Goal: Task Accomplishment & Management: Complete application form

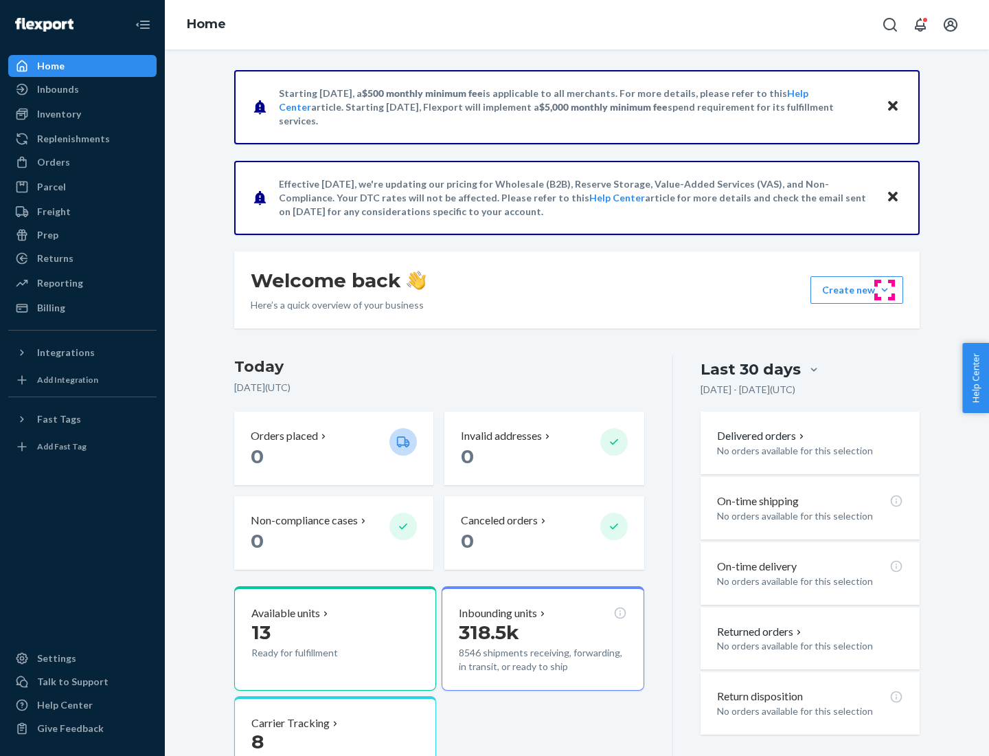
click at [885, 290] on button "Create new Create new inbound Create new order Create new product" at bounding box center [857, 289] width 93 height 27
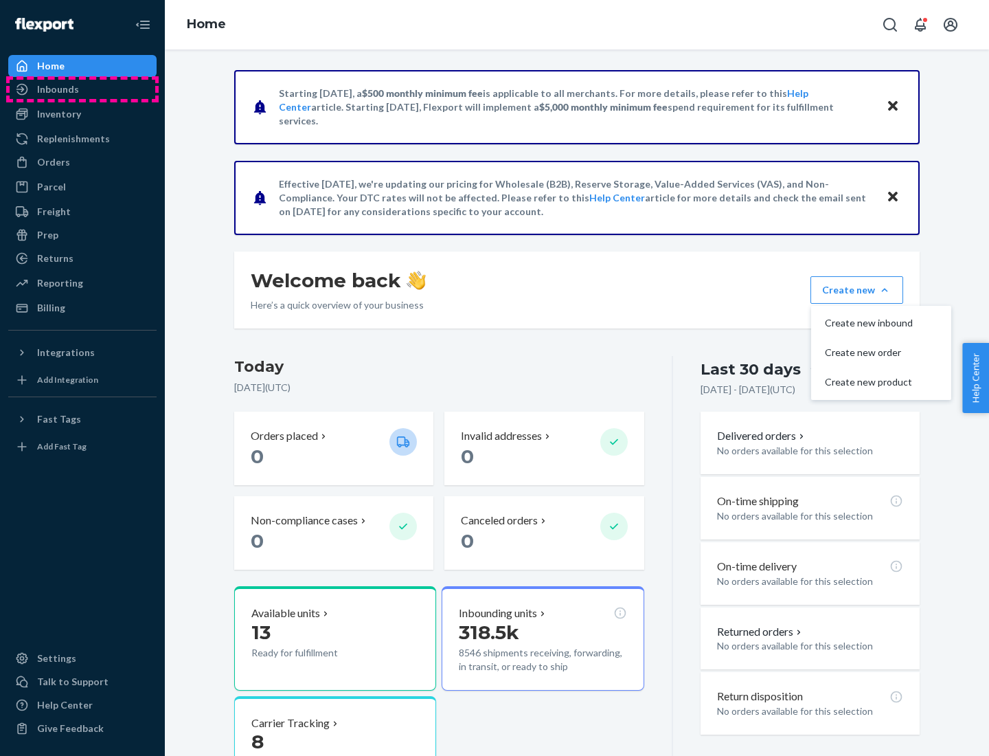
click at [82, 89] on div "Inbounds" at bounding box center [83, 89] width 146 height 19
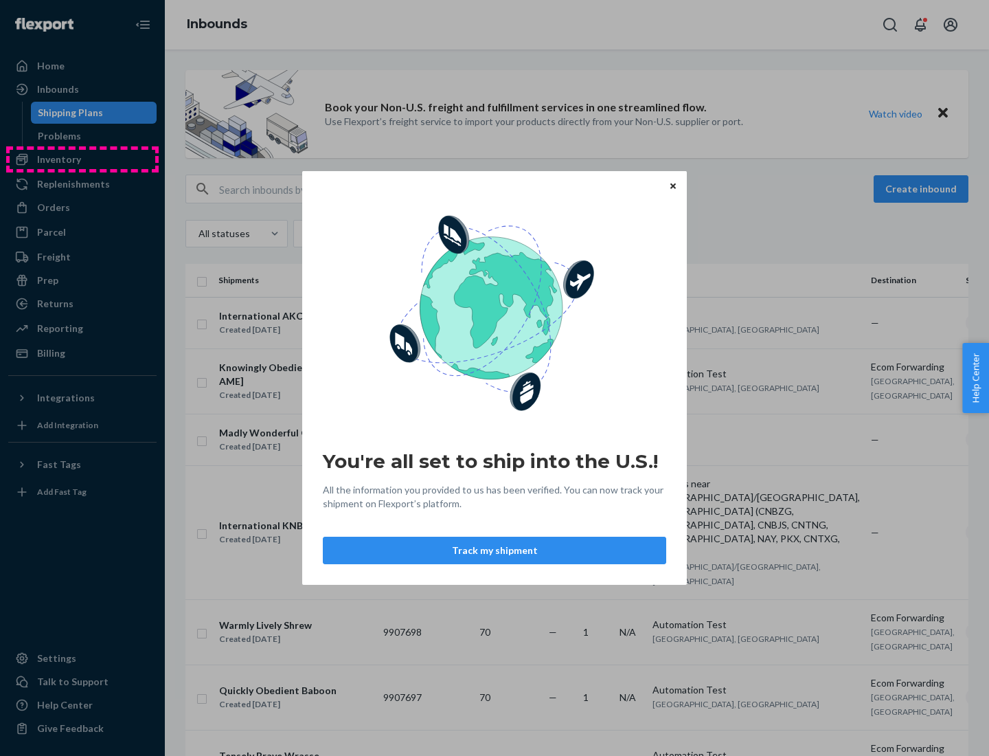
click at [82, 159] on div "You're all set to ship into the U.S.! All the information you provided to us ha…" at bounding box center [494, 378] width 989 height 756
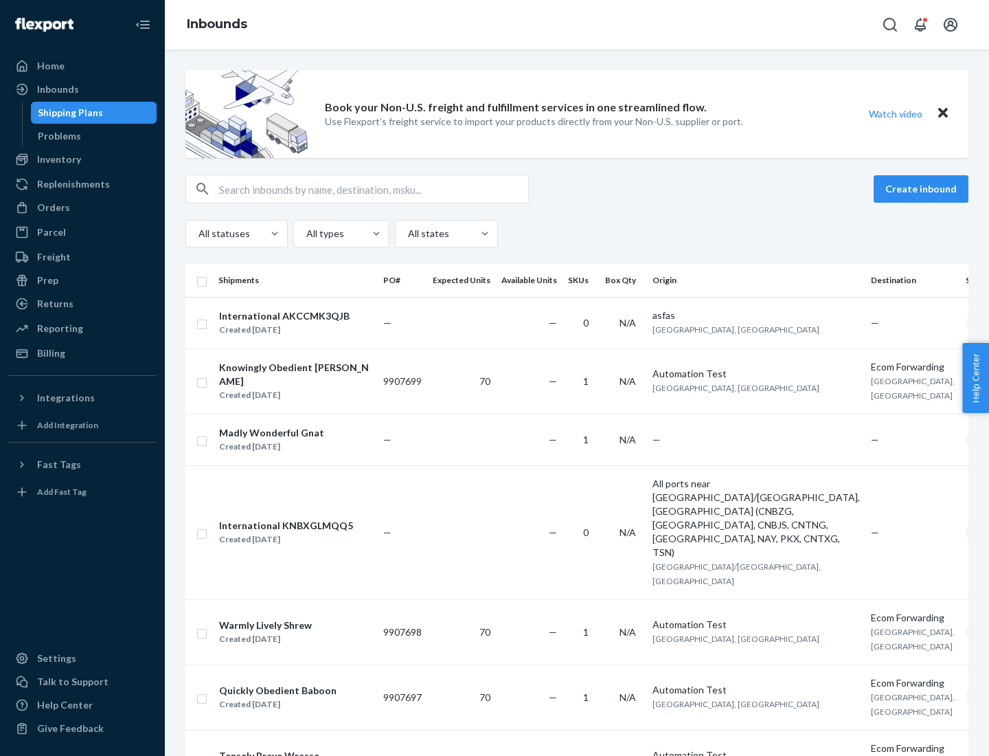
click at [577, 25] on div "Inbounds" at bounding box center [577, 24] width 824 height 49
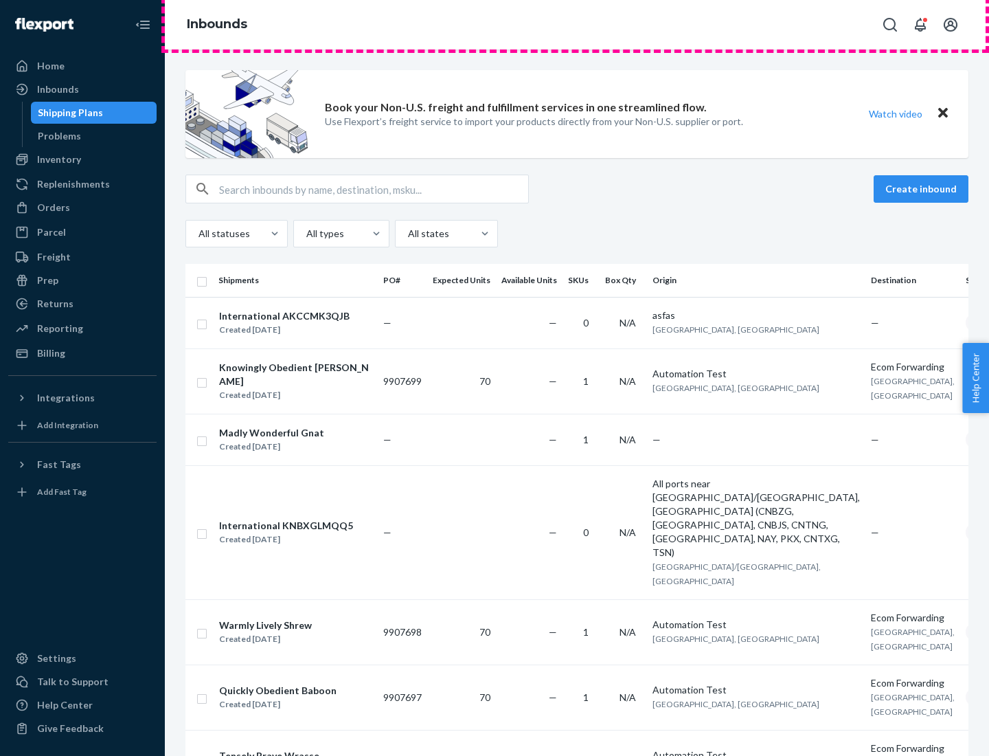
click at [577, 25] on div "Inbounds" at bounding box center [577, 24] width 824 height 49
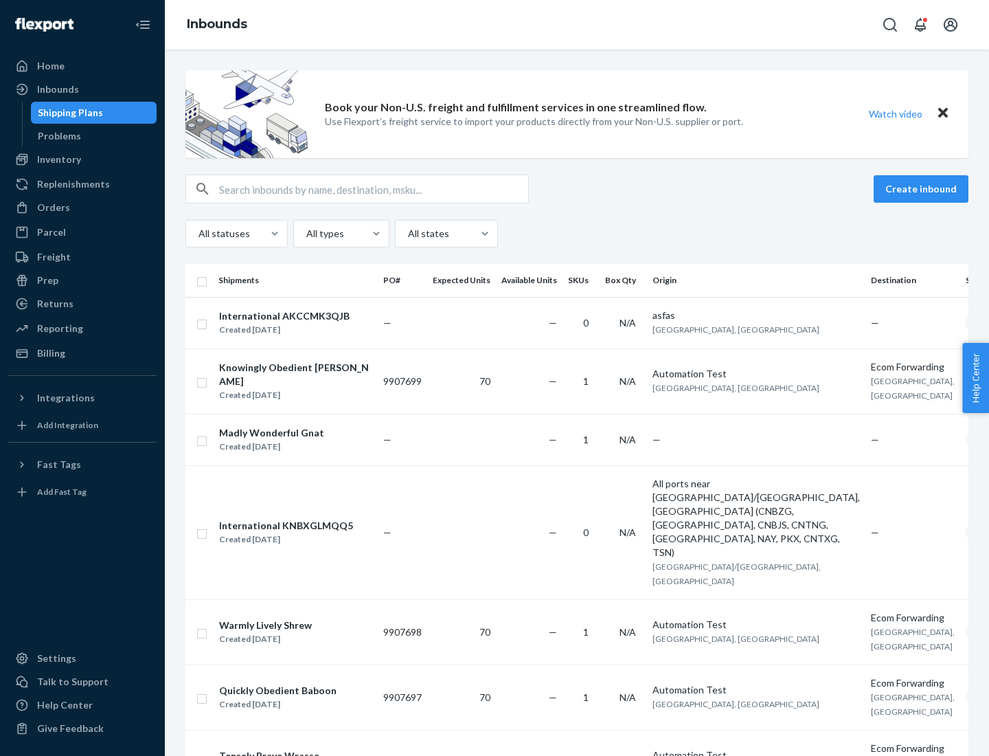
click at [577, 234] on div "All statuses All types All states" at bounding box center [576, 233] width 783 height 27
click at [68, 113] on div "Shipping Plans" at bounding box center [70, 113] width 65 height 14
click at [923, 189] on button "Create inbound" at bounding box center [921, 188] width 95 height 27
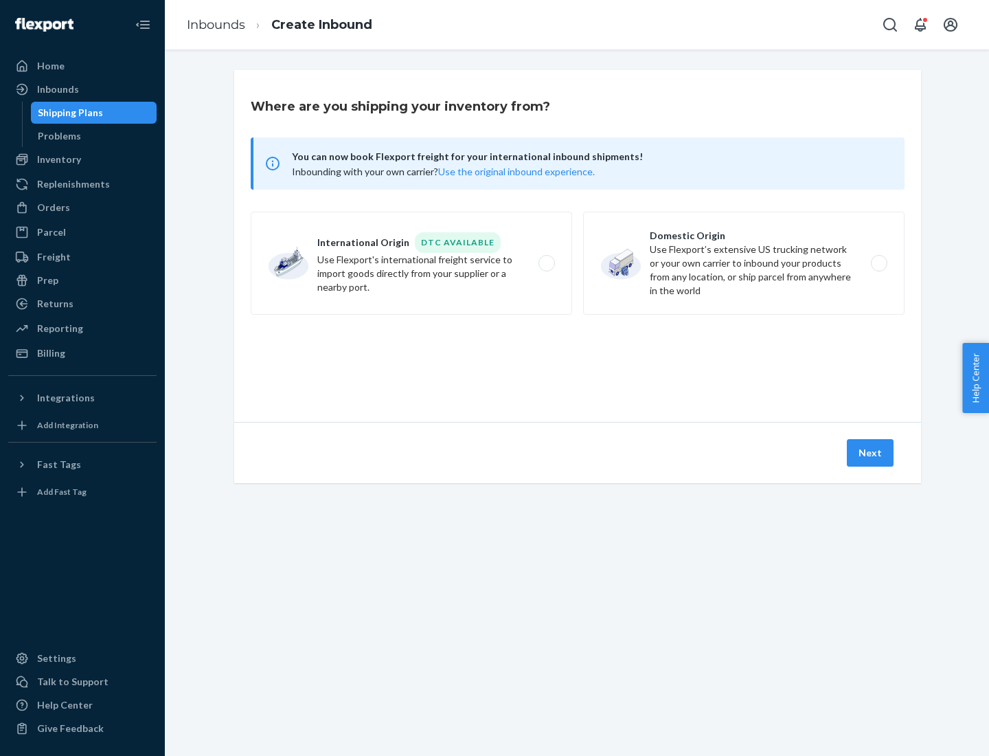
click at [411, 263] on label "International Origin DTC Available Use Flexport's international freight service…" at bounding box center [412, 263] width 322 height 103
click at [546, 263] on input "International Origin DTC Available Use Flexport's international freight service…" at bounding box center [550, 263] width 9 height 9
radio input "true"
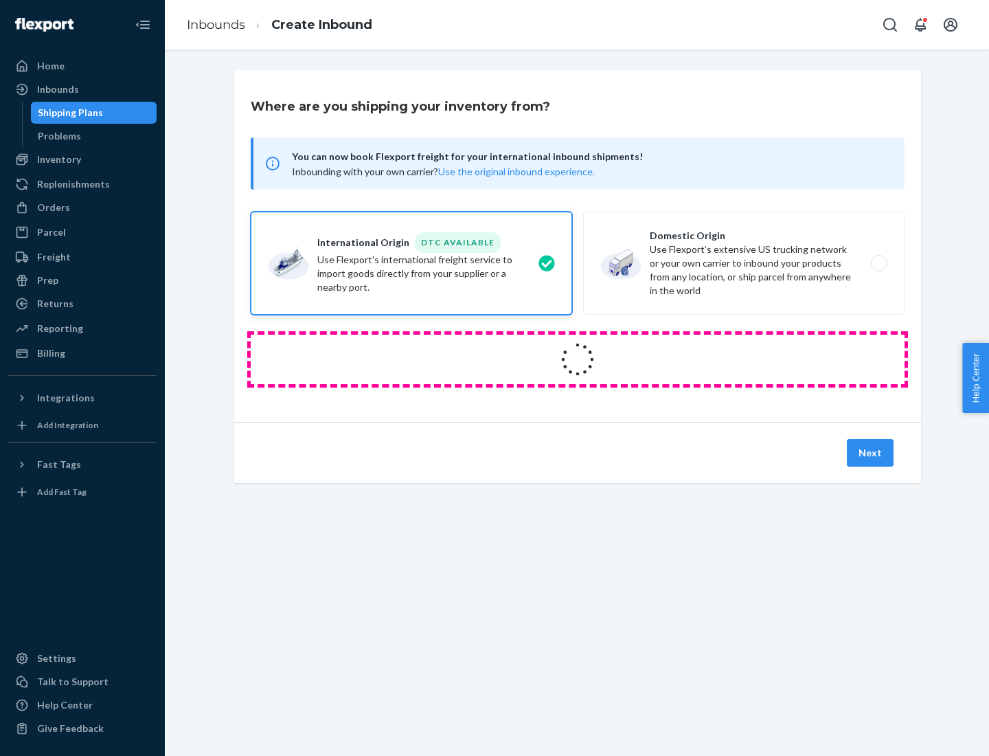
click at [578, 359] on icon at bounding box center [577, 359] width 45 height 45
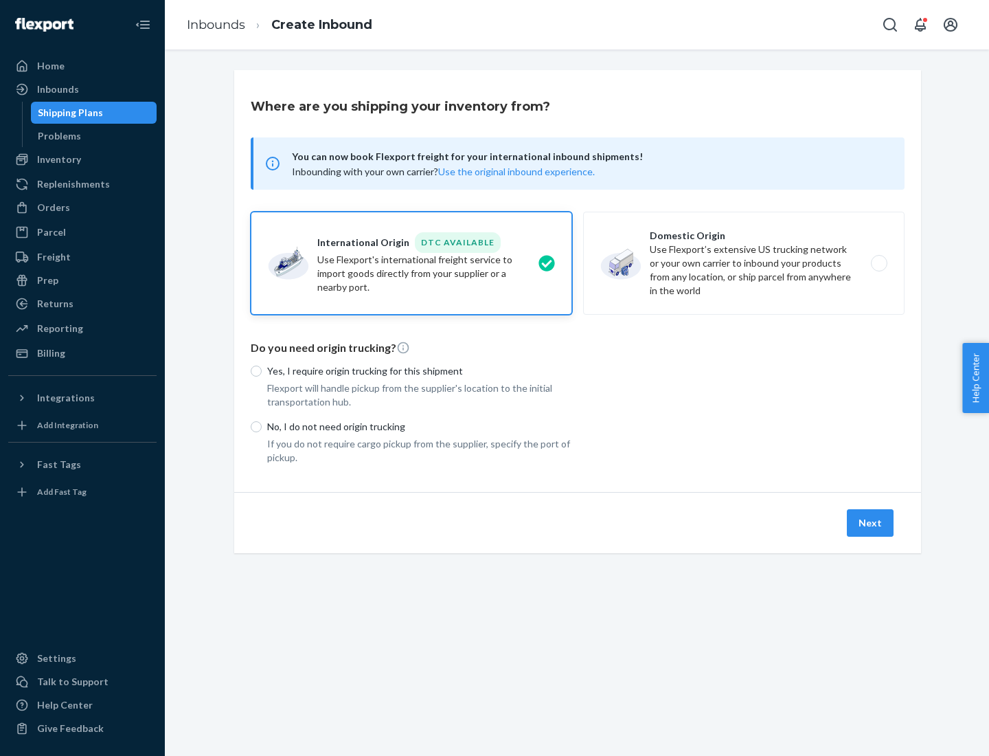
click at [420, 370] on p "Yes, I require origin trucking for this shipment" at bounding box center [419, 371] width 305 height 14
click at [262, 370] on input "Yes, I require origin trucking for this shipment" at bounding box center [256, 370] width 11 height 11
radio input "true"
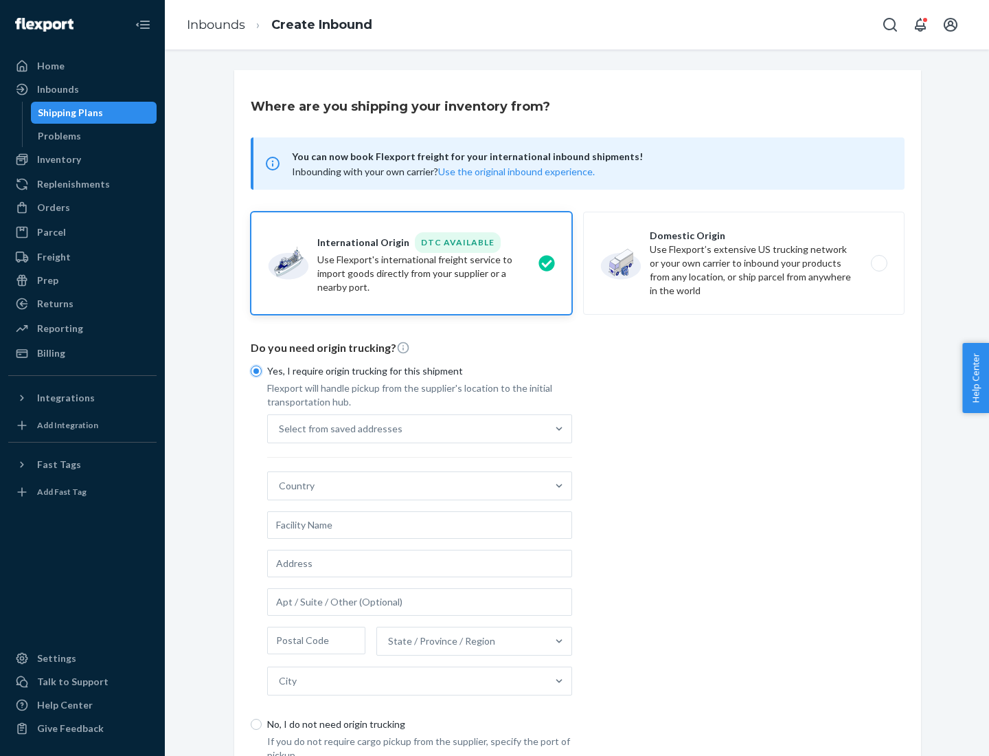
scroll to position [26, 0]
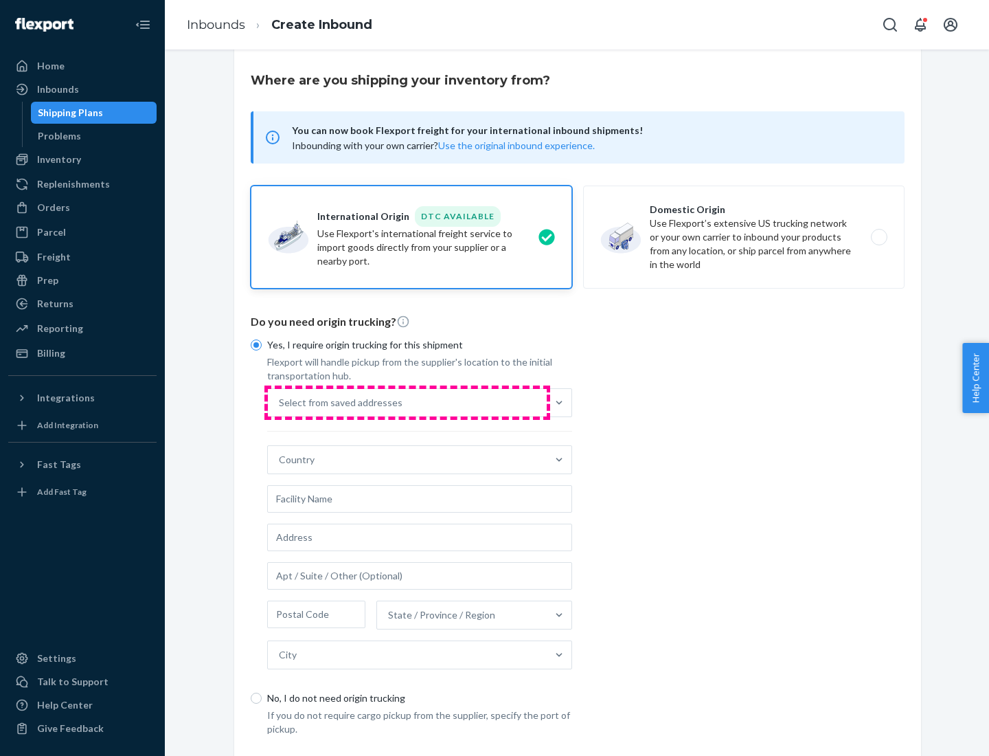
click at [407, 402] on div "Select from saved addresses" at bounding box center [407, 402] width 279 height 27
click at [280, 402] on input "Select from saved addresses" at bounding box center [279, 403] width 1 height 14
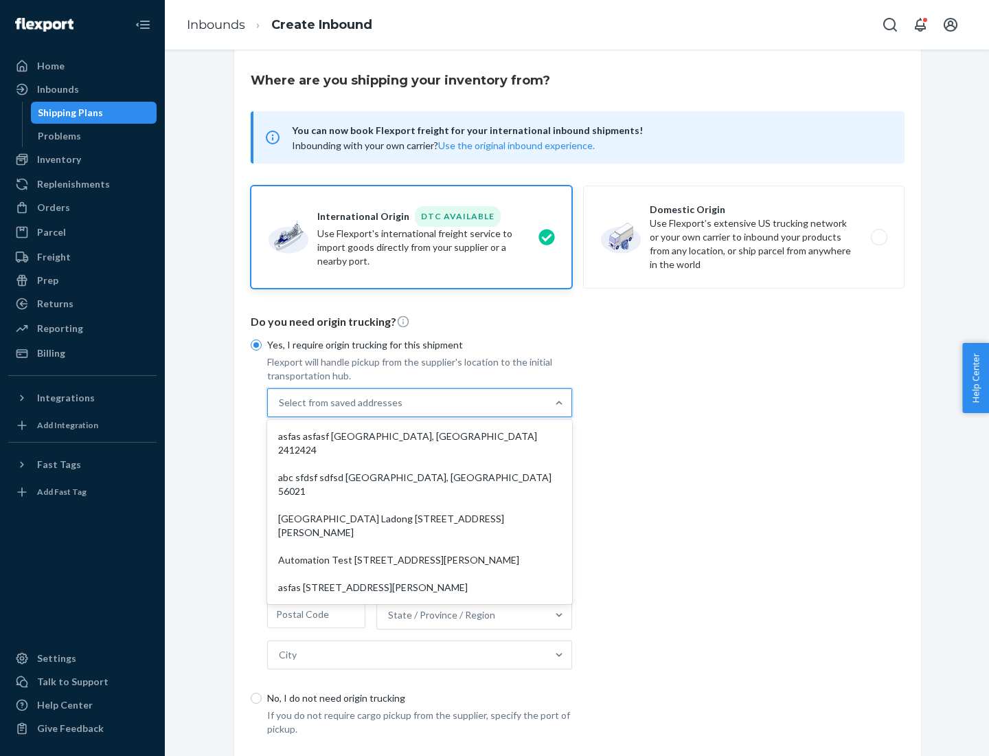
scroll to position [60, 0]
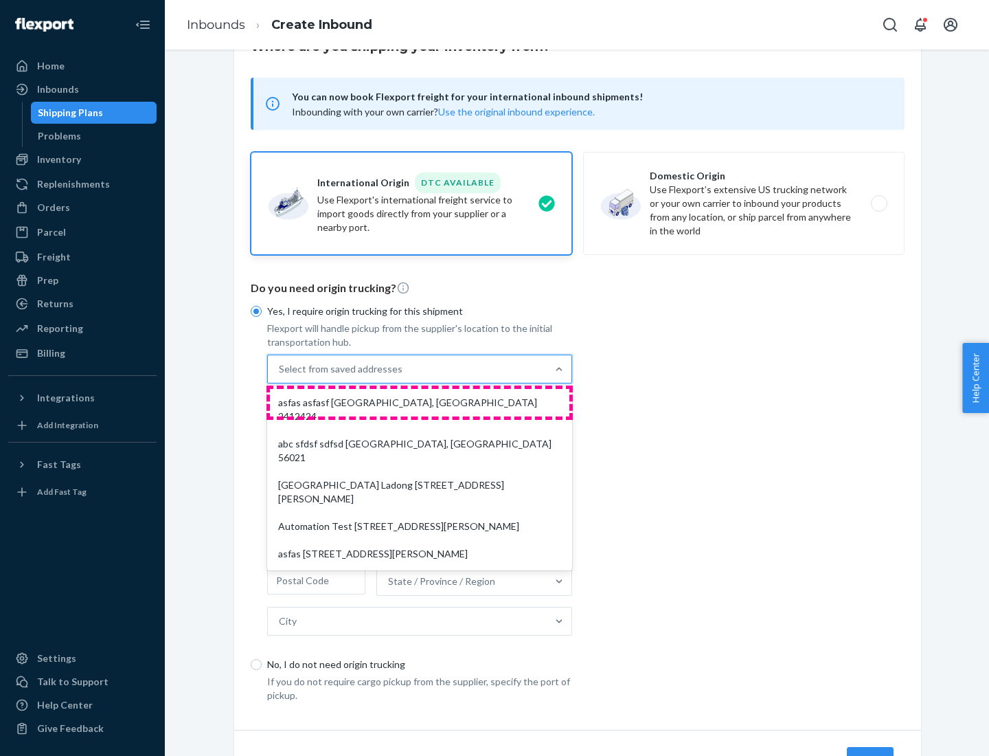
click at [420, 402] on div "asfas asfasf [GEOGRAPHIC_DATA], [GEOGRAPHIC_DATA] 2412424" at bounding box center [420, 409] width 300 height 41
click at [280, 376] on input "option asfas asfasf [GEOGRAPHIC_DATA], [GEOGRAPHIC_DATA] 2412424 focused, 1 of …" at bounding box center [279, 369] width 1 height 14
type input "asfas"
type input "asfasf"
type input "2412424"
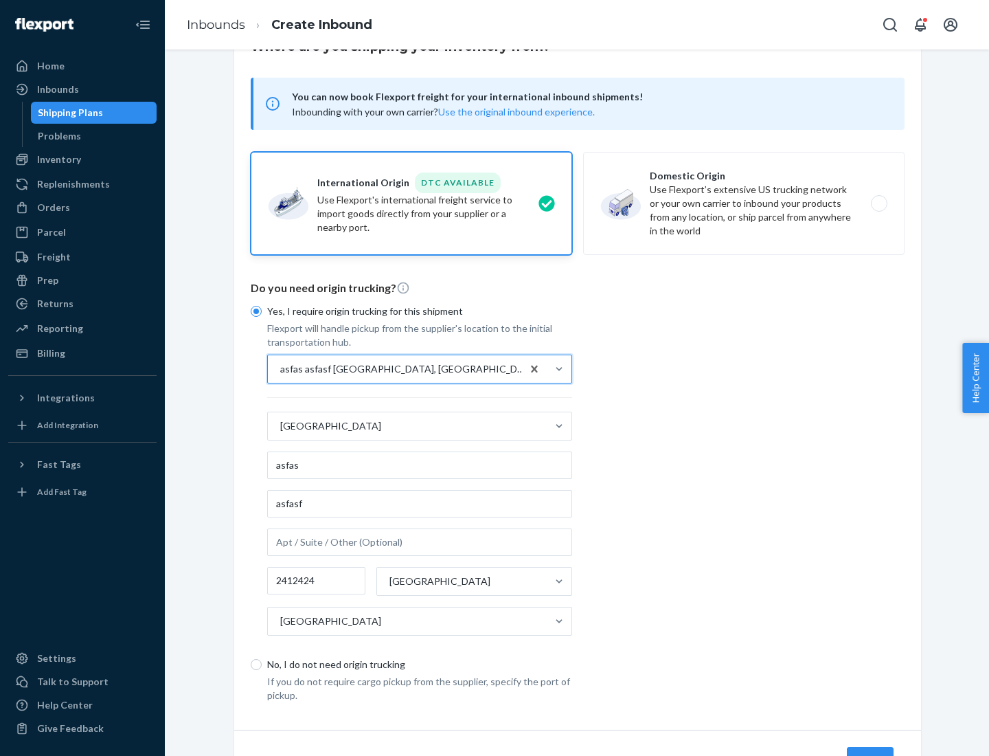
scroll to position [128, 0]
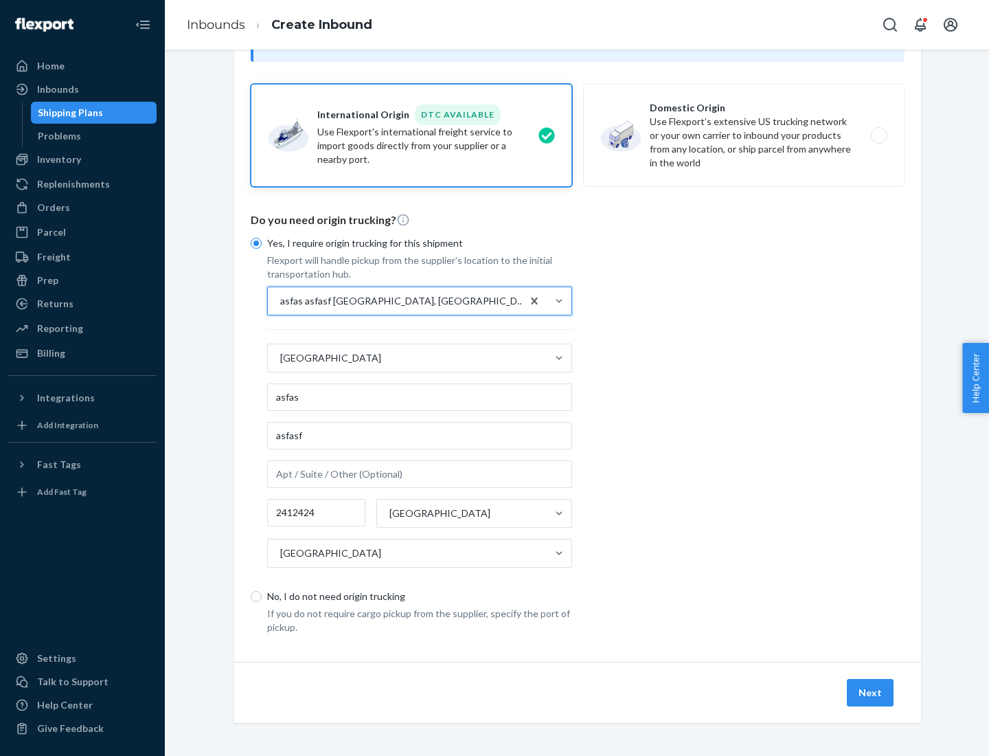
click at [871, 692] on button "Next" at bounding box center [870, 692] width 47 height 27
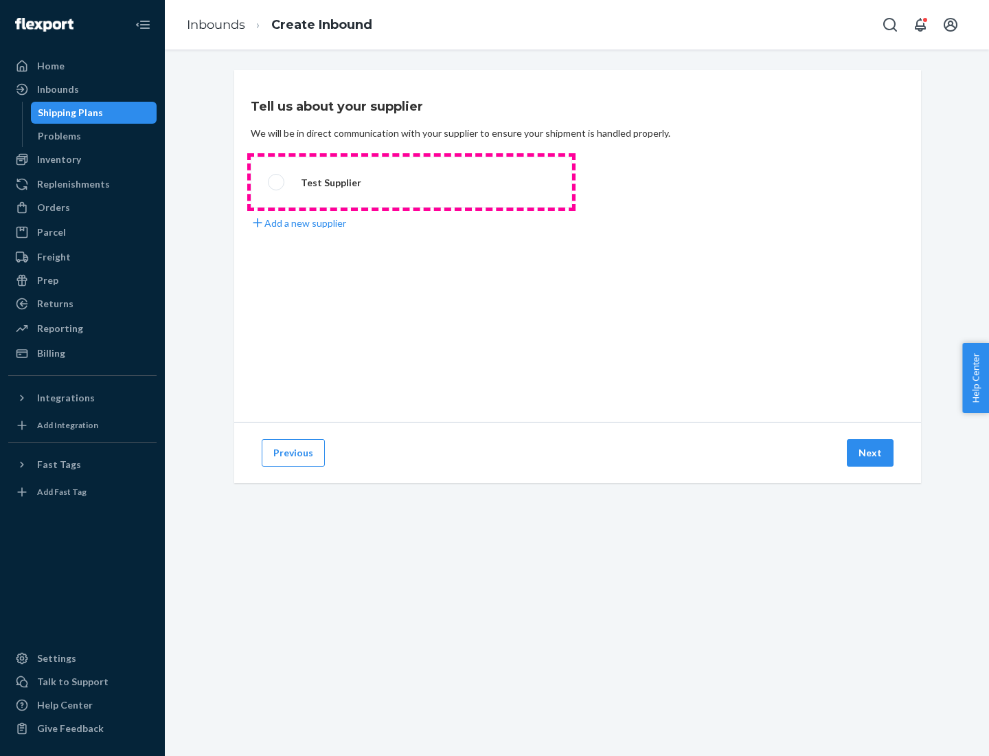
click at [411, 182] on label "Test Supplier" at bounding box center [412, 182] width 322 height 51
click at [277, 182] on input "Test Supplier" at bounding box center [272, 182] width 9 height 9
radio input "true"
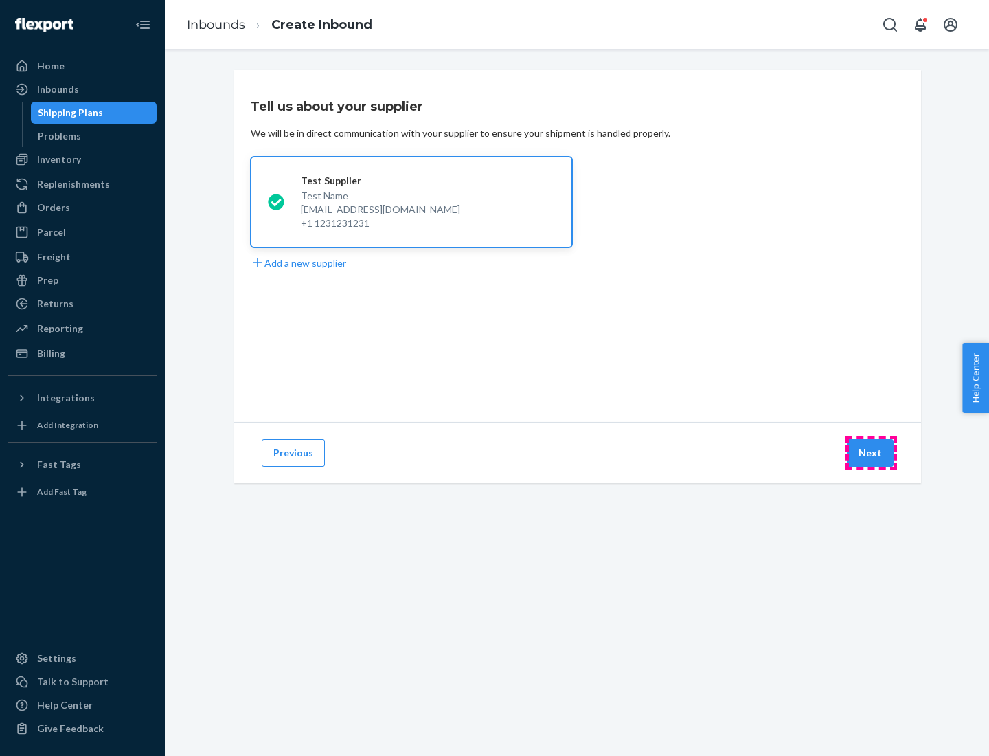
click at [871, 453] on button "Next" at bounding box center [870, 452] width 47 height 27
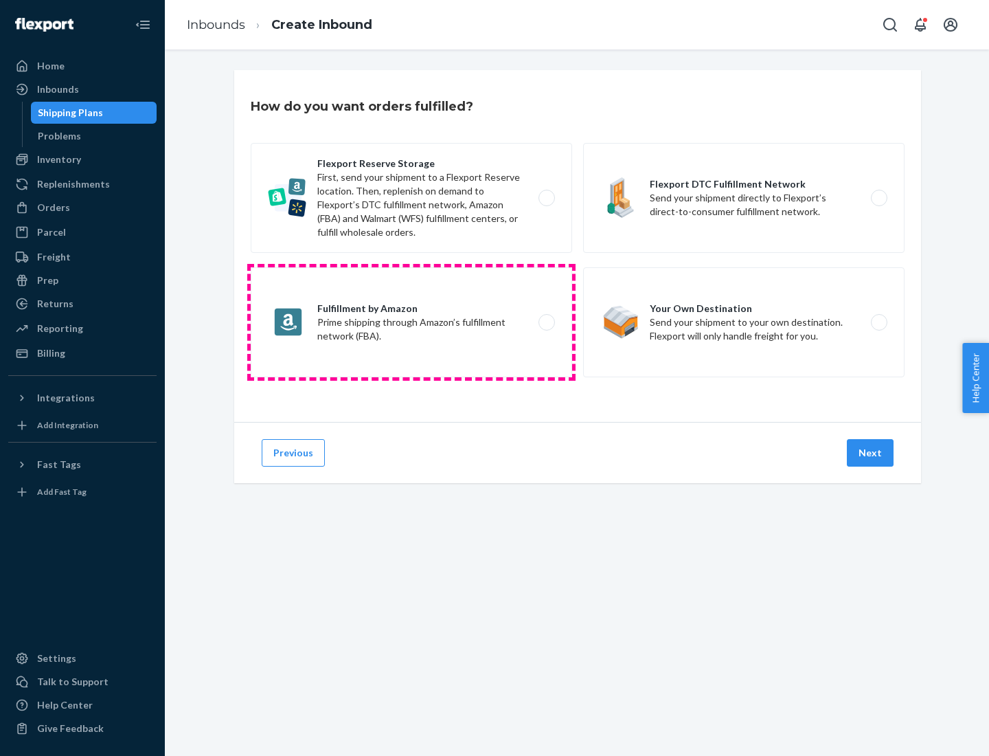
click at [411, 322] on label "Fulfillment by Amazon Prime shipping through Amazon’s fulfillment network (FBA)." at bounding box center [412, 322] width 322 height 110
click at [546, 322] on input "Fulfillment by Amazon Prime shipping through Amazon’s fulfillment network (FBA)." at bounding box center [550, 322] width 9 height 9
radio input "true"
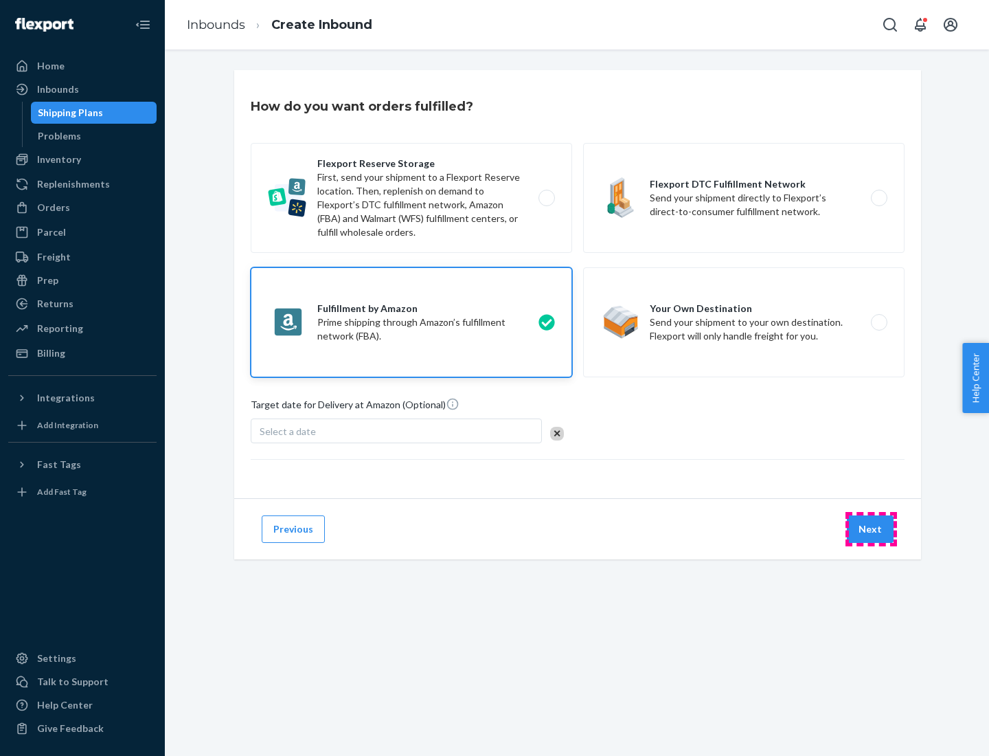
click at [871, 529] on button "Next" at bounding box center [870, 528] width 47 height 27
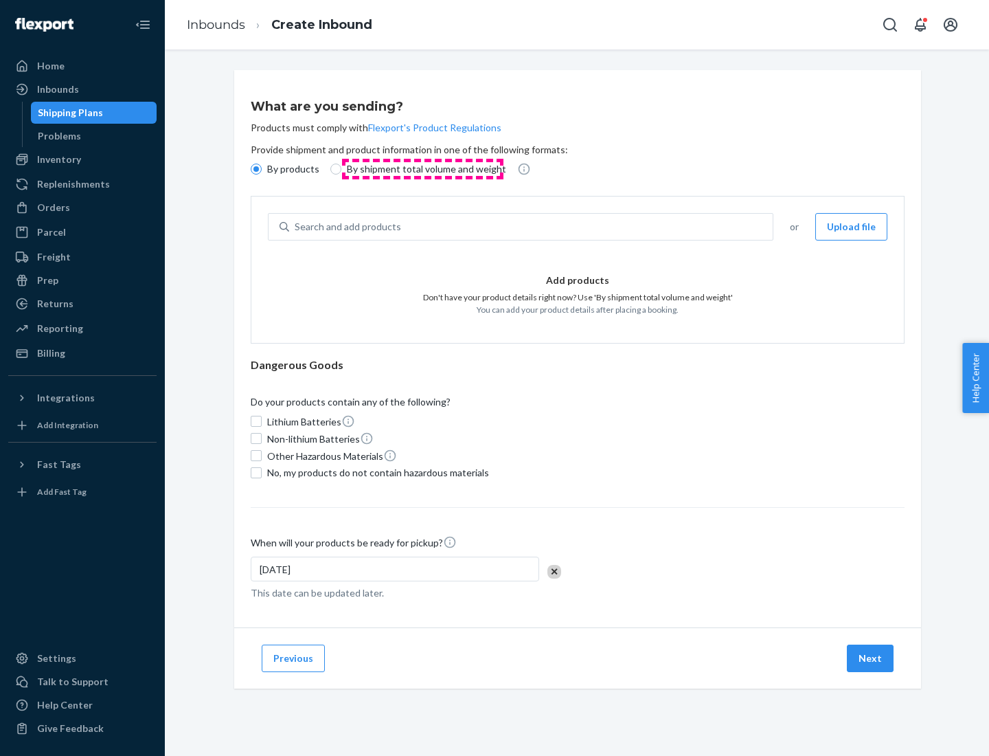
click at [422, 169] on p "By shipment total volume and weight" at bounding box center [426, 169] width 159 height 14
click at [341, 169] on input "By shipment total volume and weight" at bounding box center [335, 168] width 11 height 11
radio input "true"
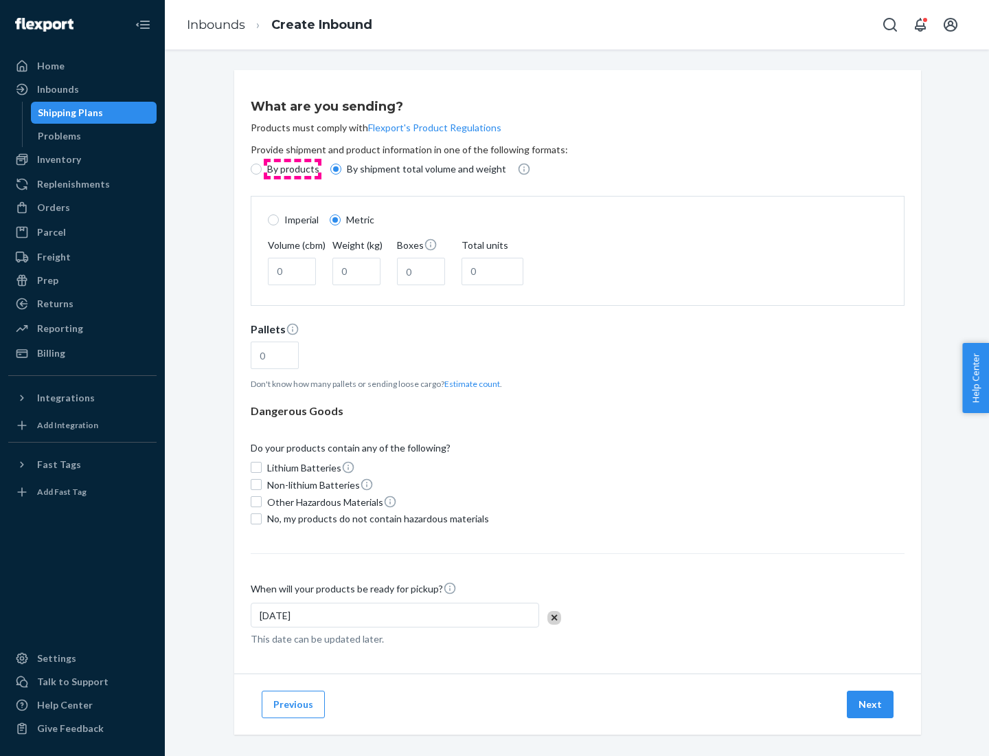
click at [292, 169] on p "By products" at bounding box center [293, 169] width 52 height 14
click at [262, 169] on input "By products" at bounding box center [256, 168] width 11 height 11
radio input "true"
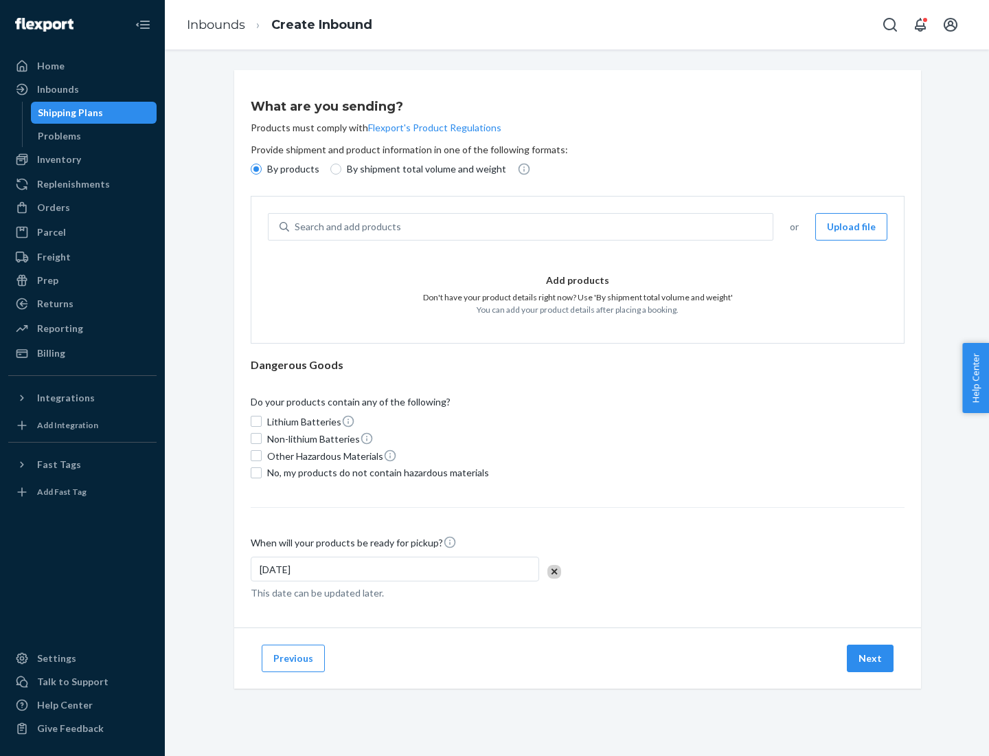
click at [532, 227] on div "Search and add products" at bounding box center [531, 226] width 484 height 25
click at [296, 227] on input "Search and add products" at bounding box center [295, 227] width 1 height 14
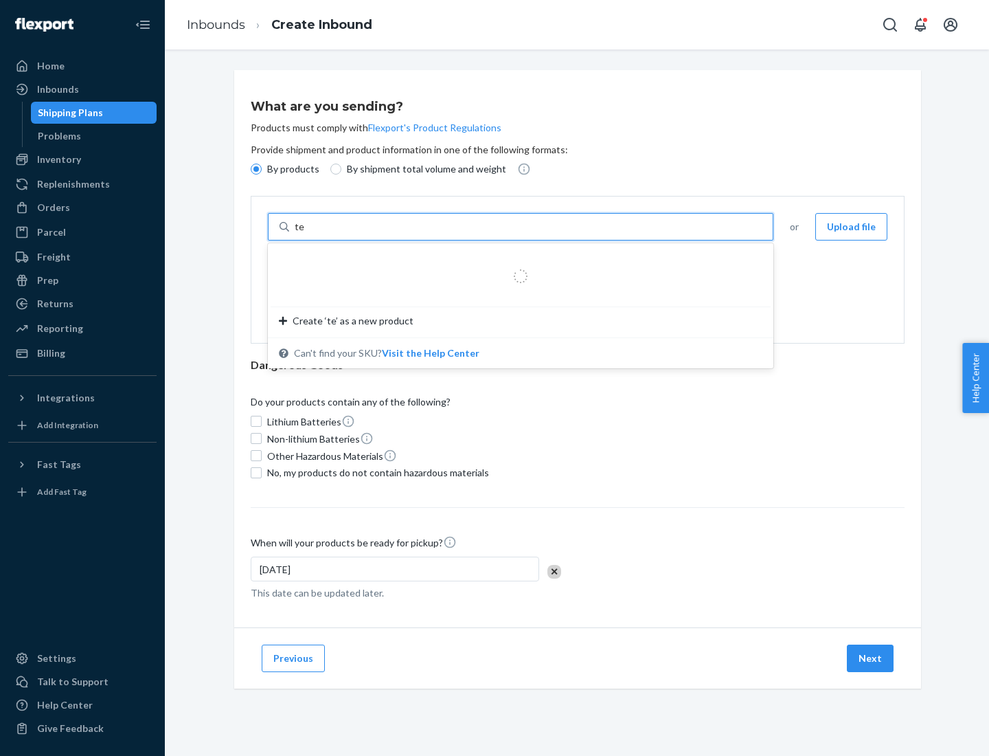
type input "test"
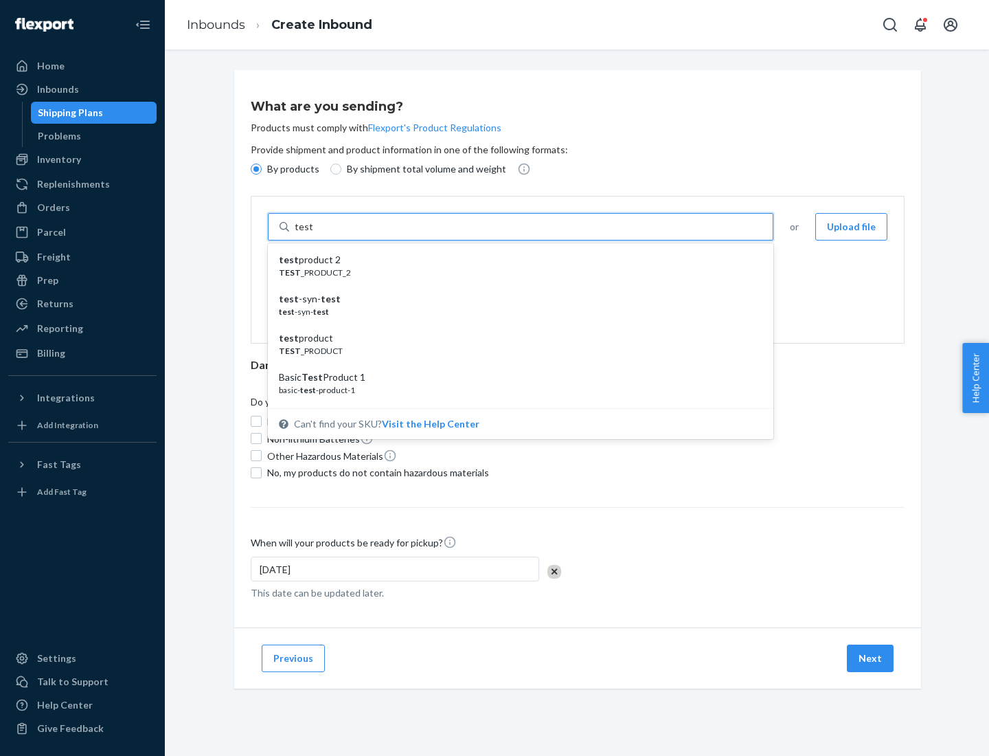
click at [516, 260] on div "test product 2" at bounding box center [515, 260] width 473 height 14
click at [313, 234] on input "test" at bounding box center [304, 227] width 18 height 14
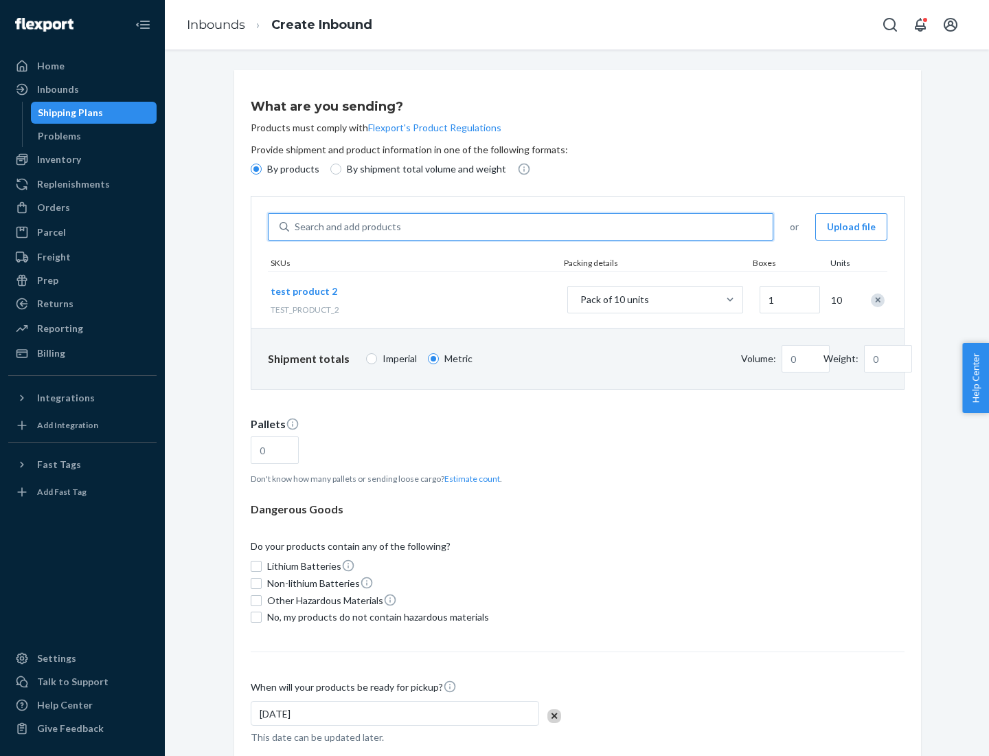
type input "1"
type input "0.02"
type input "22.23"
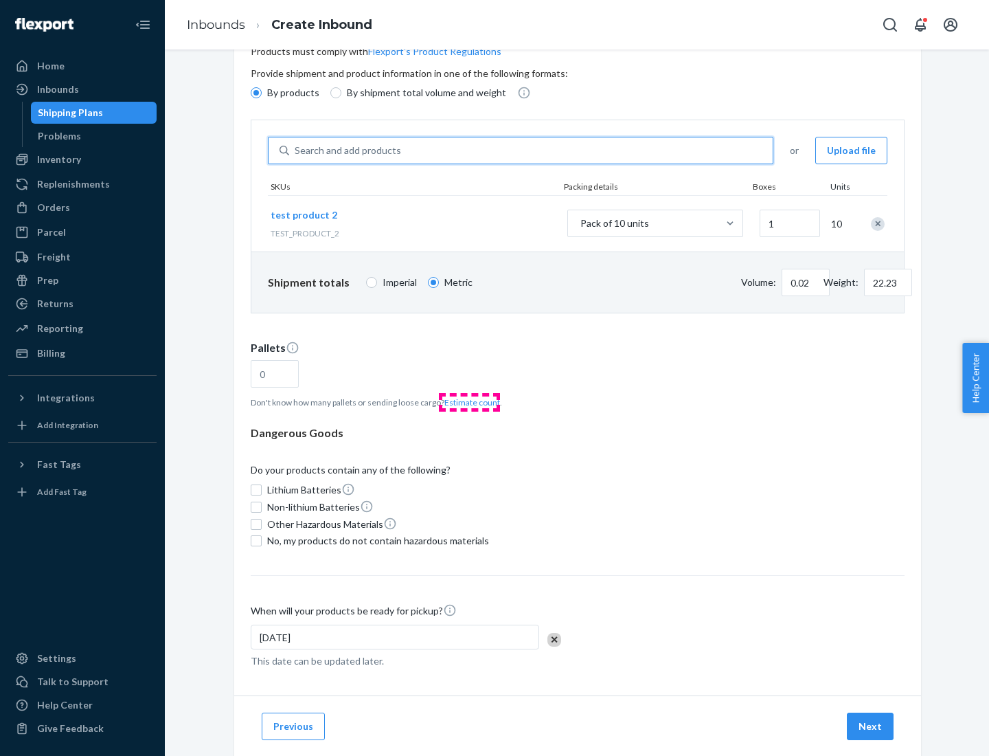
click at [469, 402] on button "Estimate count" at bounding box center [472, 402] width 56 height 12
type input "1"
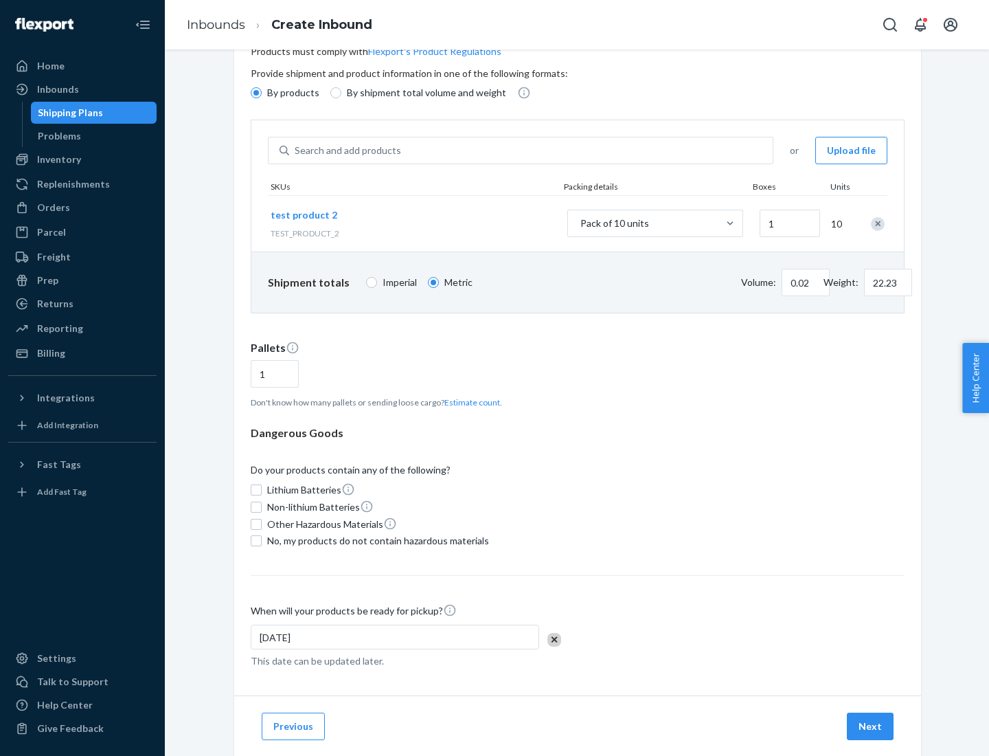
scroll to position [110, 0]
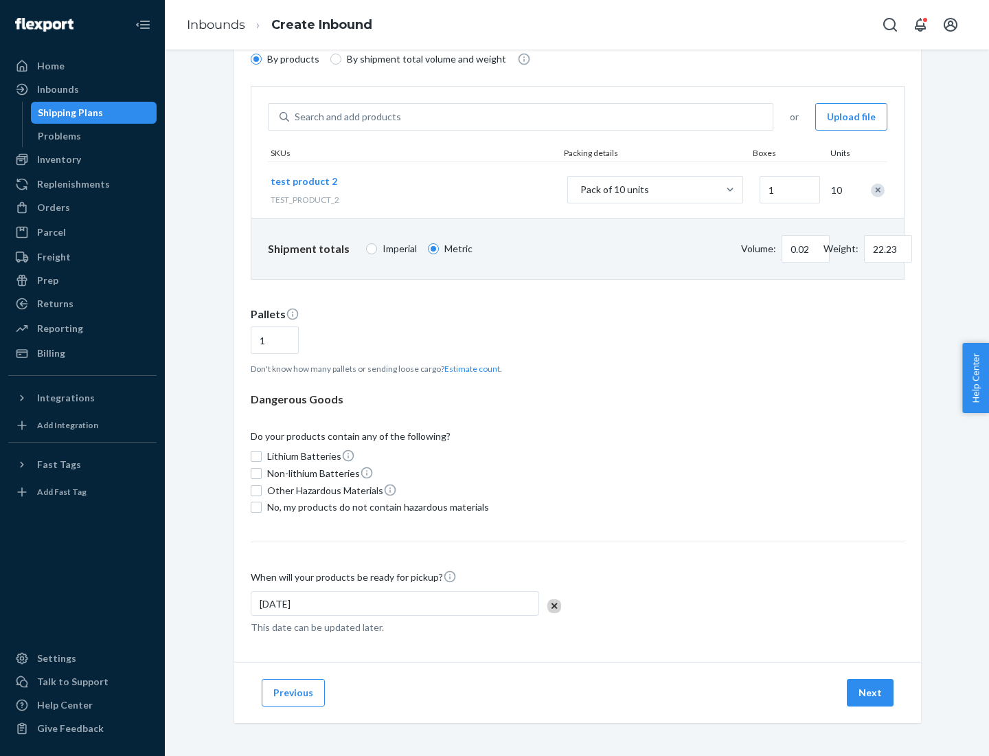
click at [376, 507] on span "No, my products do not contain hazardous materials" at bounding box center [378, 507] width 222 height 14
click at [262, 507] on input "No, my products do not contain hazardous materials" at bounding box center [256, 506] width 11 height 11
checkbox input "true"
click at [871, 692] on button "Next" at bounding box center [870, 692] width 47 height 27
